Goal: Task Accomplishment & Management: Manage account settings

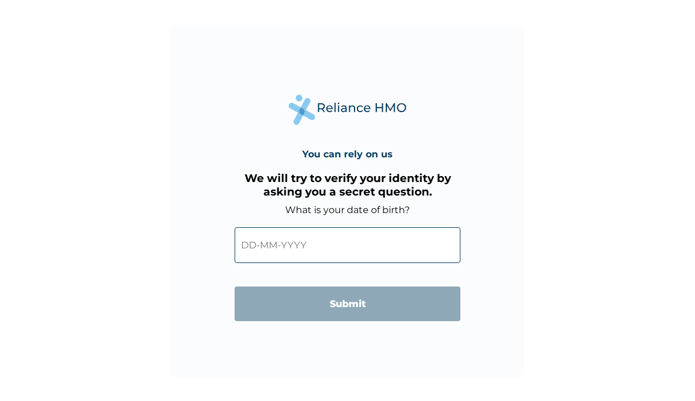
click at [289, 248] on input "text" at bounding box center [348, 245] width 226 height 36
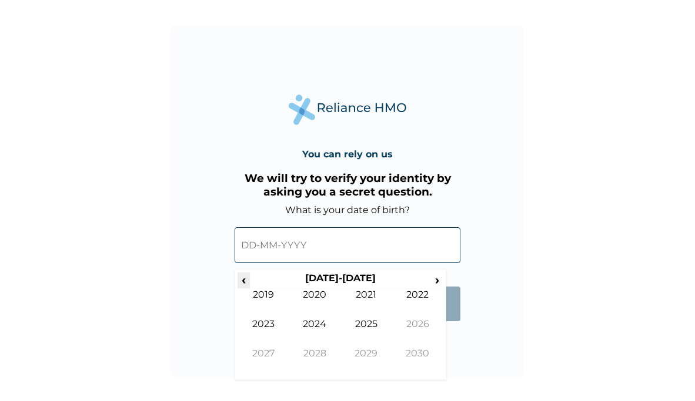
click at [248, 281] on span "‹" at bounding box center [243, 280] width 12 height 15
click at [245, 282] on span "‹" at bounding box center [243, 280] width 12 height 15
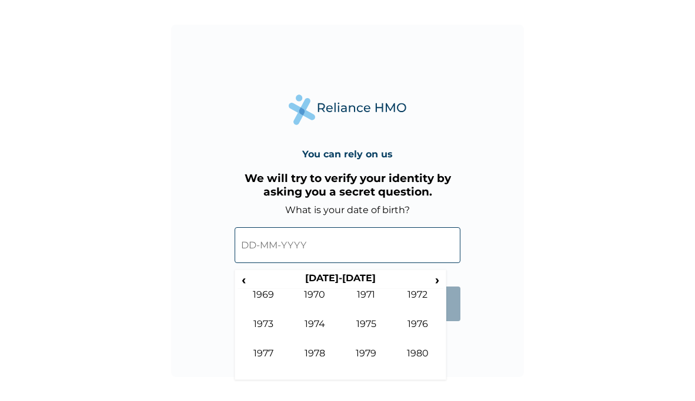
click at [456, 333] on div "You can rely on us We will try to verify your identity by asking you a secret q…" at bounding box center [347, 201] width 353 height 353
click at [461, 343] on div "You can rely on us We will try to verify your identity by asking you a secret q…" at bounding box center [347, 201] width 353 height 353
click at [436, 281] on span "›" at bounding box center [437, 280] width 13 height 15
click at [419, 300] on td "1982" at bounding box center [418, 303] width 52 height 29
click at [420, 327] on td "Aug" at bounding box center [418, 333] width 52 height 29
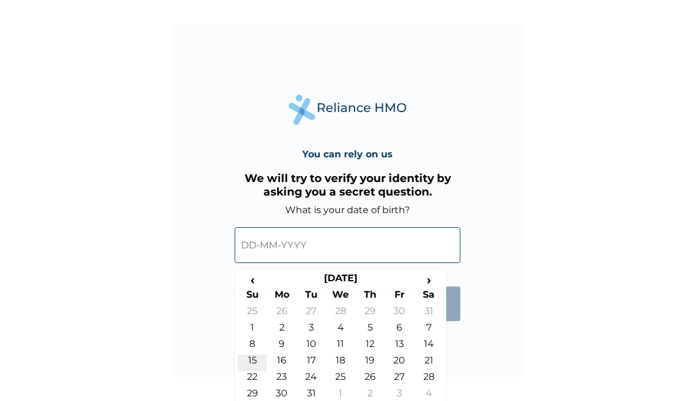
click at [252, 363] on td "15" at bounding box center [251, 363] width 29 height 16
type input "15-08-1982"
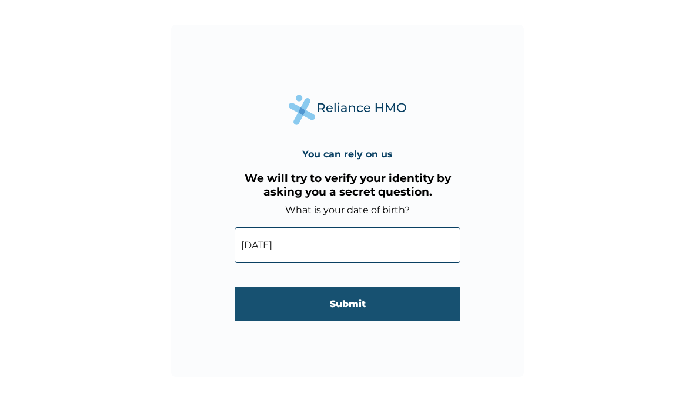
click at [350, 309] on input "Submit" at bounding box center [348, 304] width 226 height 35
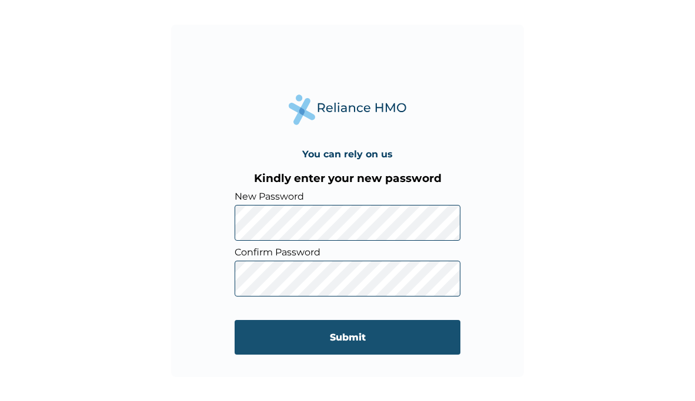
click at [336, 343] on input "Submit" at bounding box center [348, 337] width 226 height 35
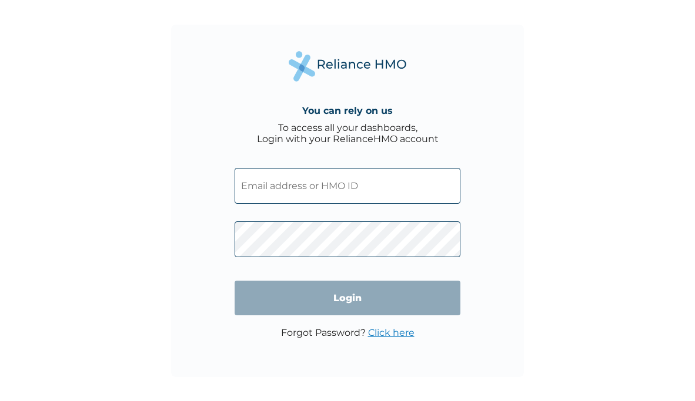
click at [328, 180] on input "text" at bounding box center [348, 186] width 226 height 36
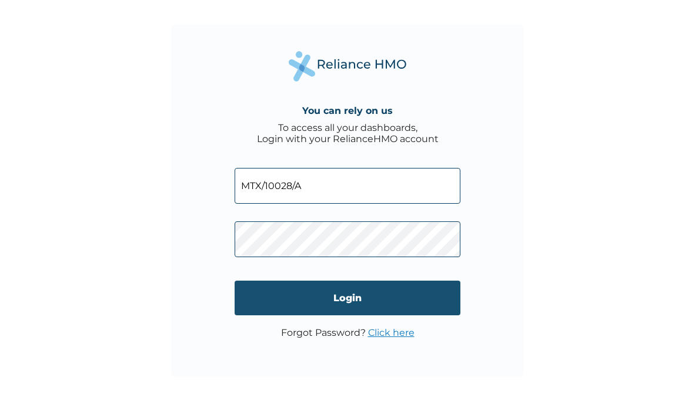
type input "MTX/10028/A"
click at [343, 297] on input "Login" at bounding box center [348, 298] width 226 height 35
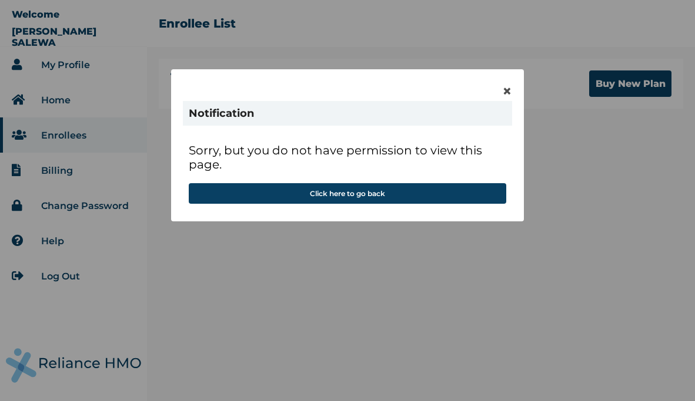
click at [513, 90] on div "× Notification Sorry, but you do not have permission to view this page. Click h…" at bounding box center [347, 145] width 353 height 152
click at [507, 90] on span "×" at bounding box center [507, 91] width 10 height 20
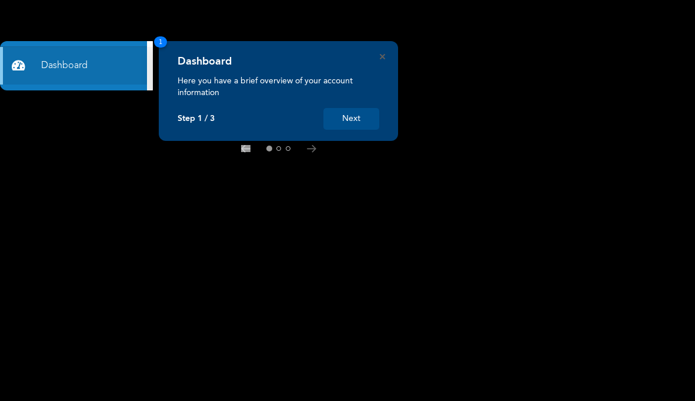
click at [350, 121] on button "Next" at bounding box center [351, 119] width 56 height 22
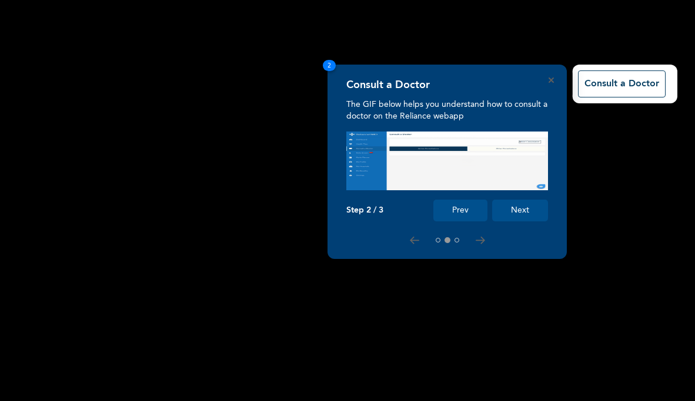
click at [521, 209] on button "Next" at bounding box center [520, 211] width 56 height 22
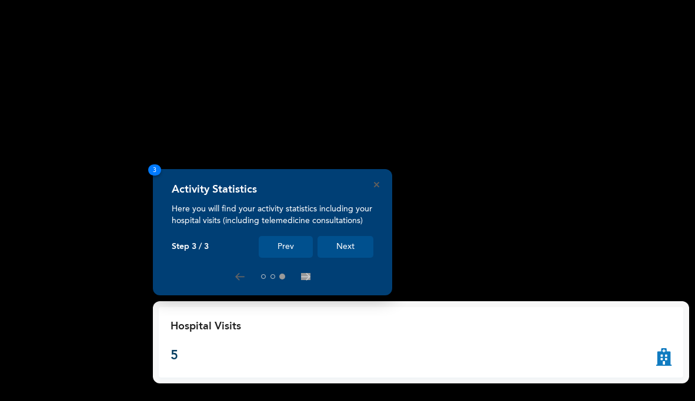
click at [339, 250] on button "Next" at bounding box center [345, 247] width 56 height 22
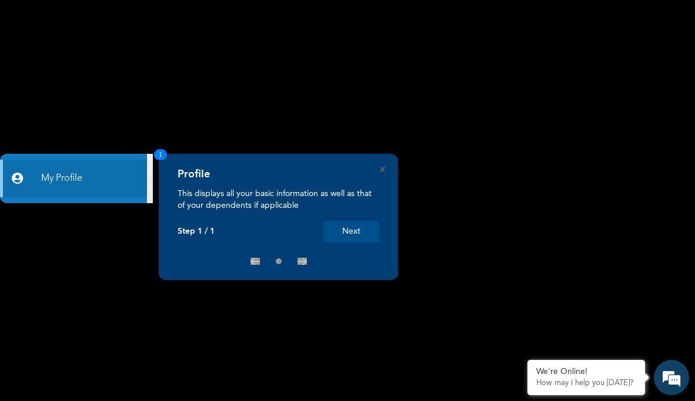
click at [357, 236] on button "Next" at bounding box center [351, 232] width 56 height 22
click at [357, 231] on button "Next" at bounding box center [351, 232] width 56 height 22
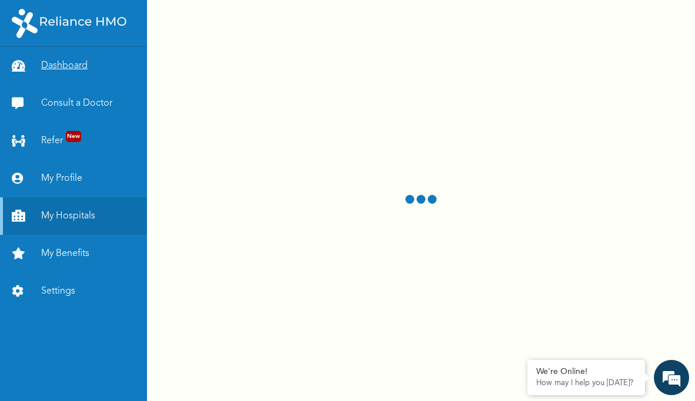
click at [72, 69] on link "Dashboard" at bounding box center [73, 66] width 147 height 38
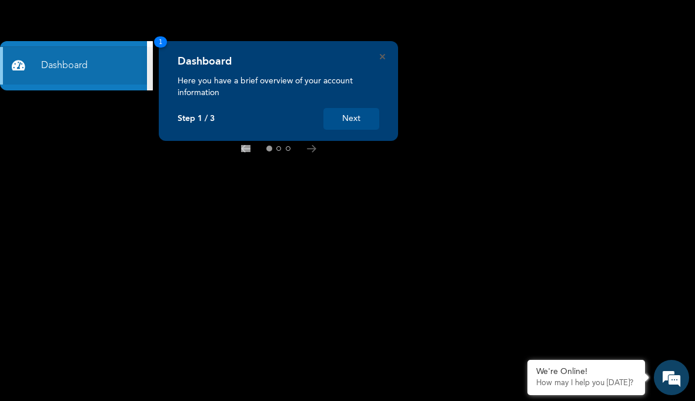
click at [356, 115] on button "Next" at bounding box center [351, 119] width 56 height 22
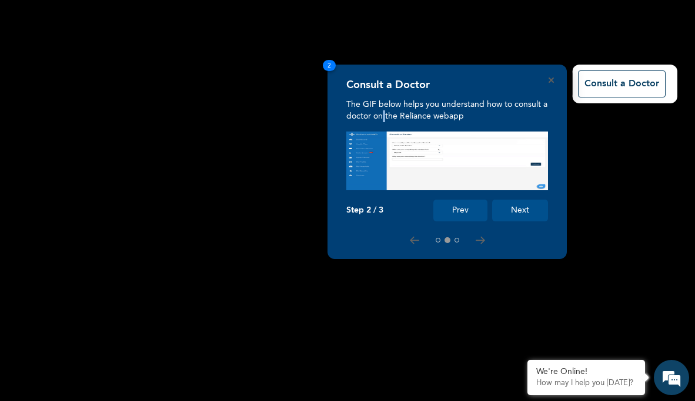
click at [356, 115] on p "The GIF below helps you understand how to consult a doctor on the Reliance weba…" at bounding box center [447, 111] width 202 height 24
click at [516, 205] on button "Next" at bounding box center [520, 211] width 56 height 22
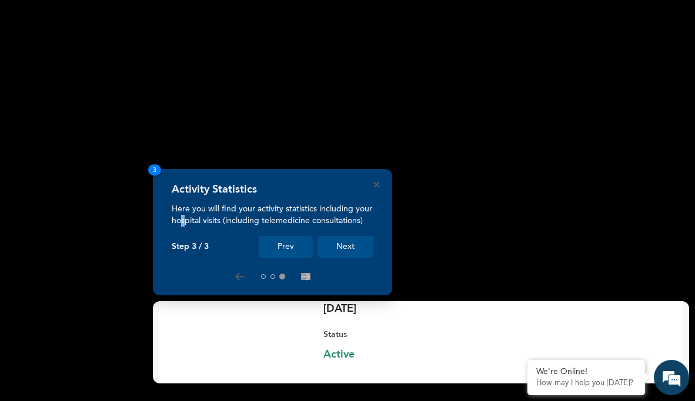
scroll to position [153, 0]
